Goal: Task Accomplishment & Management: Manage account settings

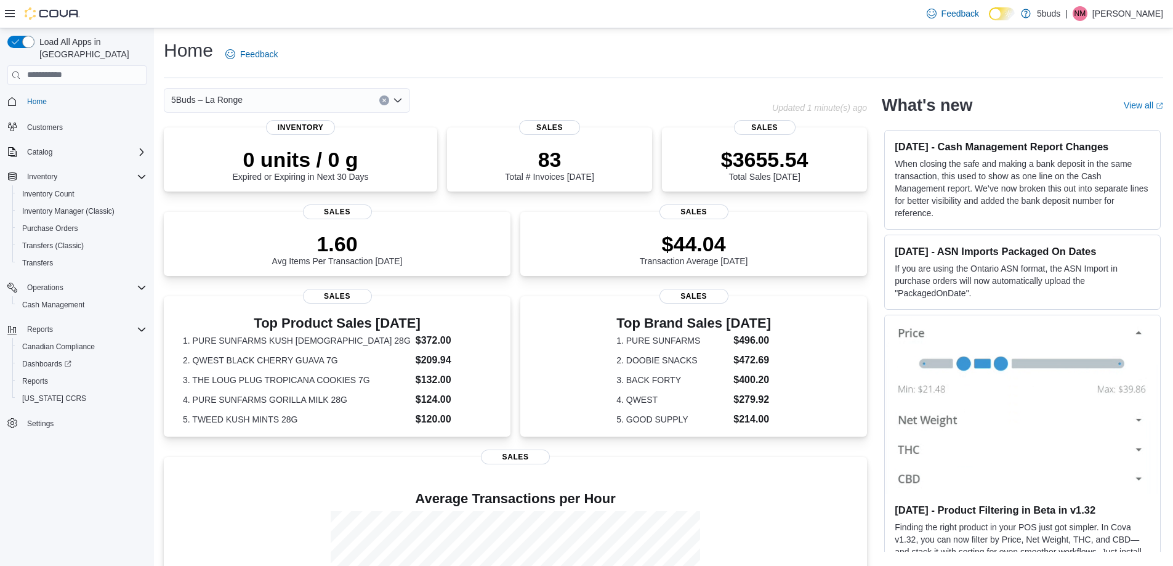
click at [1150, 19] on p "[PERSON_NAME]" at bounding box center [1127, 13] width 71 height 15
click at [1107, 118] on button "Sign Out" at bounding box center [1101, 120] width 113 height 20
